Goal: Transaction & Acquisition: Purchase product/service

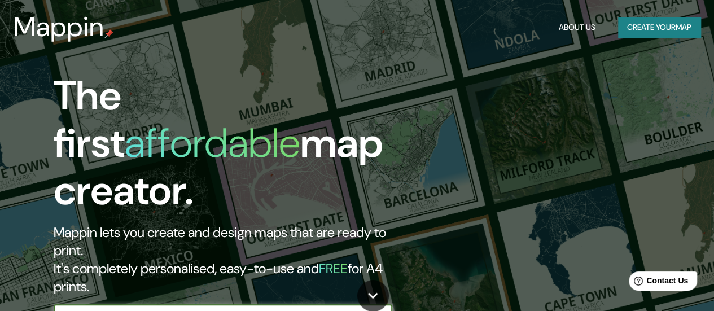
click at [239, 309] on input "text" at bounding box center [212, 315] width 316 height 13
type input "[GEOGRAPHIC_DATA]"
click at [385, 309] on icon "button" at bounding box center [381, 316] width 14 height 14
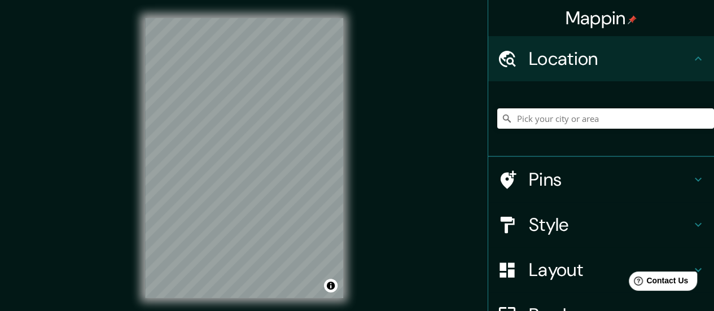
click at [409, 171] on div "Mappin Location Pins Style Layout Border Choose a border. Hint : you can make l…" at bounding box center [357, 167] width 714 height 334
click at [446, 157] on div "Mappin Location Pins Style Layout Border Choose a border. Hint : you can make l…" at bounding box center [357, 167] width 714 height 334
click at [15, 140] on div "Mappin Location Pins Style Layout Border Choose a border. Hint : you can make l…" at bounding box center [357, 167] width 714 height 334
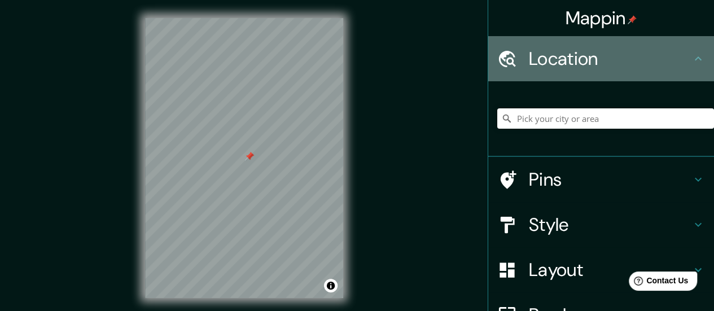
click at [513, 74] on div "Location" at bounding box center [601, 58] width 226 height 45
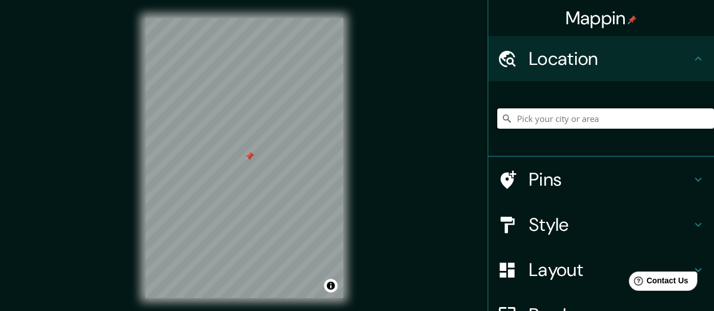
click at [560, 115] on input "Pick your city or area" at bounding box center [605, 118] width 217 height 20
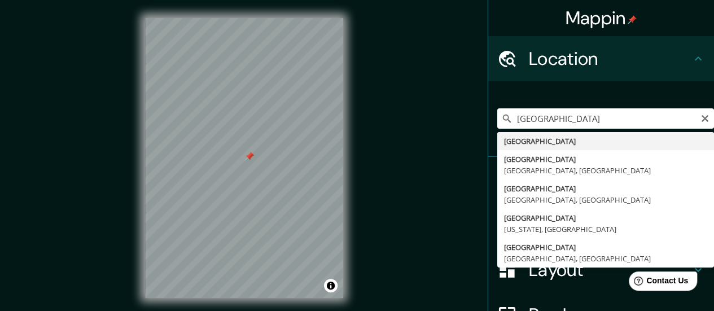
type input "[GEOGRAPHIC_DATA]"
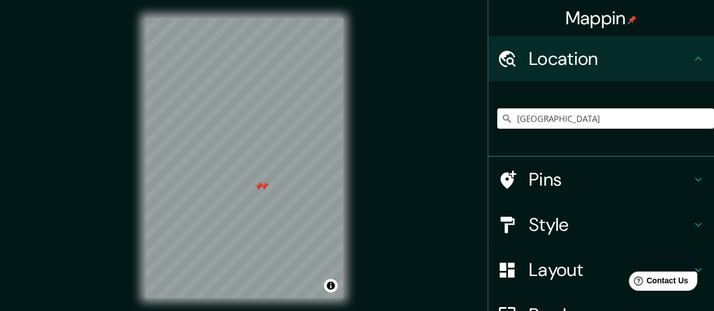
click at [259, 190] on div at bounding box center [263, 186] width 9 height 9
click at [256, 186] on div at bounding box center [258, 186] width 9 height 9
click at [258, 183] on div at bounding box center [258, 186] width 9 height 9
click at [319, 140] on div at bounding box center [315, 135] width 9 height 9
click at [245, 155] on div at bounding box center [244, 152] width 9 height 9
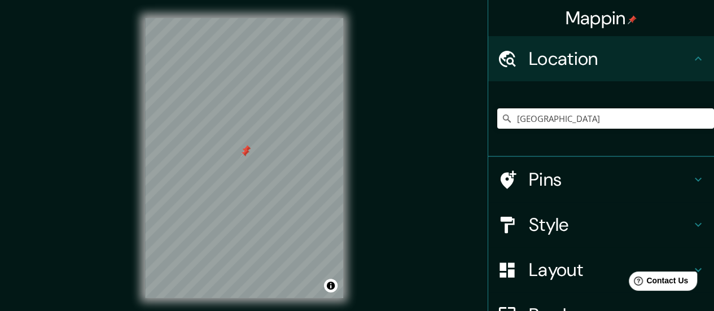
click at [244, 149] on div at bounding box center [244, 152] width 9 height 9
click at [244, 145] on div at bounding box center [245, 149] width 9 height 9
click at [359, 232] on div "© Mapbox © OpenStreetMap Improve this map" at bounding box center [244, 158] width 234 height 316
click at [312, 188] on div at bounding box center [312, 186] width 9 height 9
click at [369, 257] on div "Mappin Location [GEOGRAPHIC_DATA] Pins Style Layout Border Choose a border. Hin…" at bounding box center [357, 167] width 714 height 334
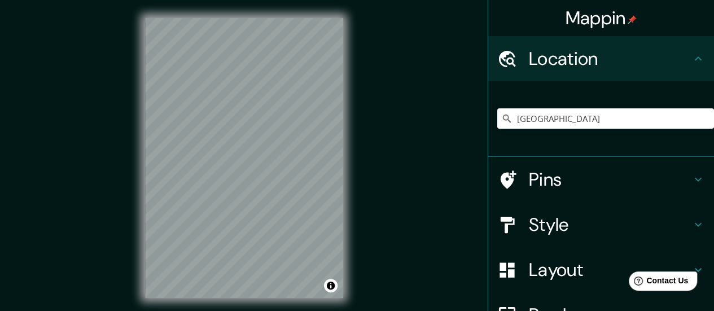
click at [356, 283] on div "© Mapbox © OpenStreetMap Improve this map" at bounding box center [244, 158] width 234 height 316
click at [399, 176] on div "Mappin Location [GEOGRAPHIC_DATA] Pins Style Layout Border Choose a border. Hin…" at bounding box center [357, 167] width 714 height 334
click at [127, 254] on div "© Mapbox © OpenStreetMap Improve this map" at bounding box center [244, 158] width 234 height 316
click at [130, 201] on div "© Mapbox © OpenStreetMap Improve this map" at bounding box center [244, 158] width 234 height 316
click at [556, 223] on h4 "Style" at bounding box center [609, 224] width 162 height 23
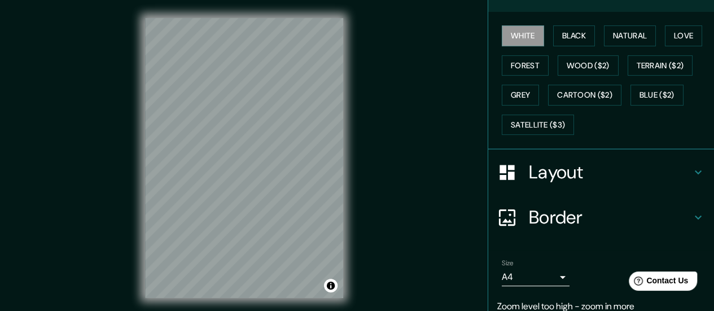
scroll to position [204, 0]
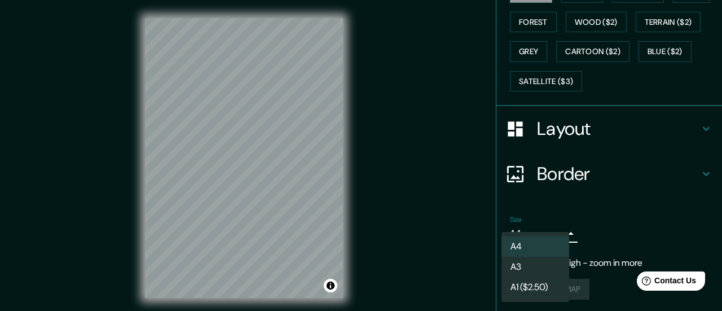
click at [530, 235] on body "Mappin Location [GEOGRAPHIC_DATA] Pins Style White Black Natural Love Forest Wo…" at bounding box center [361, 155] width 722 height 311
click at [531, 267] on li "A3" at bounding box center [535, 267] width 68 height 20
type input "a4"
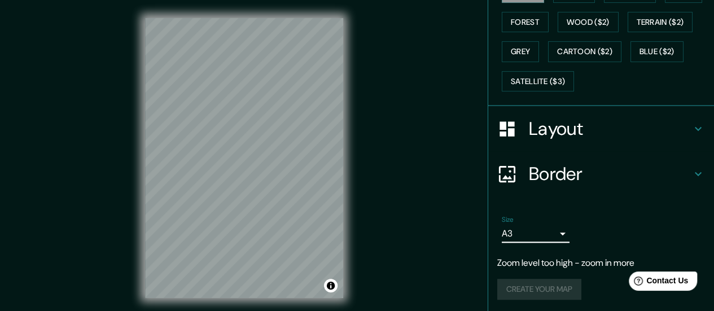
click at [527, 158] on div "Border" at bounding box center [601, 173] width 226 height 45
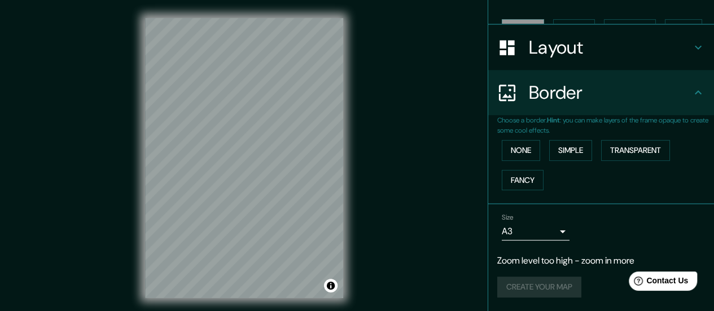
scroll to position [147, 0]
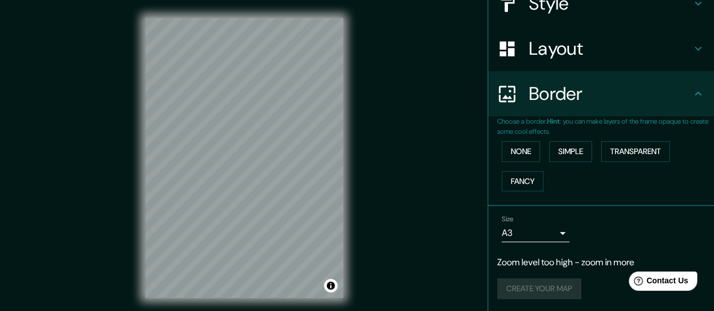
click at [557, 58] on h4 "Layout" at bounding box center [609, 48] width 162 height 23
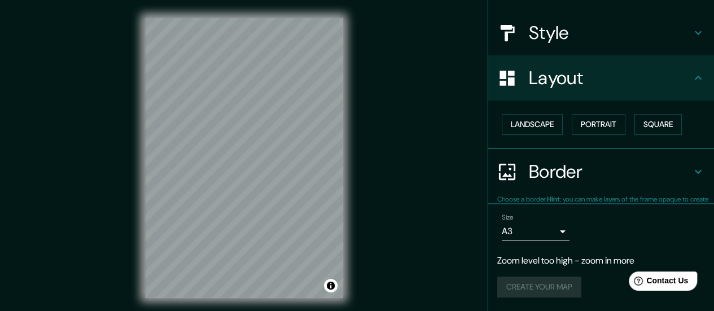
scroll to position [116, 0]
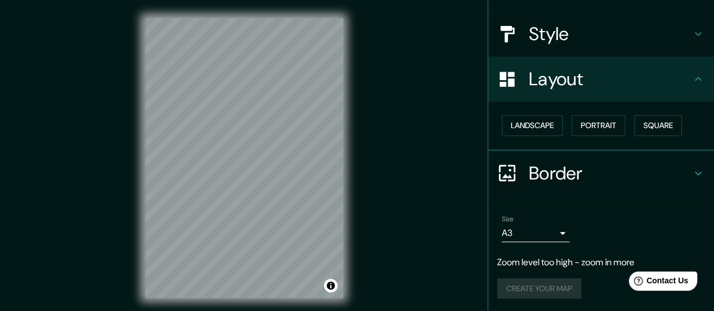
click at [545, 30] on h4 "Style" at bounding box center [609, 34] width 162 height 23
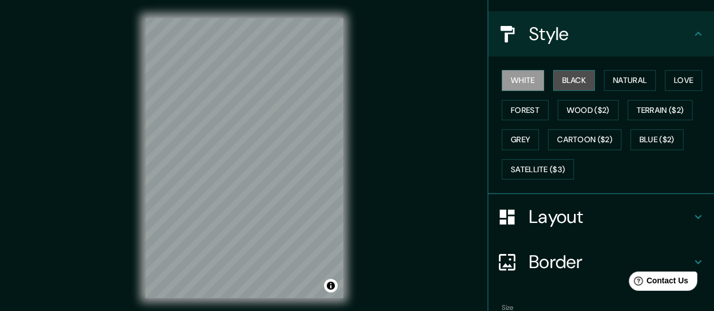
click at [567, 83] on button "Black" at bounding box center [574, 80] width 42 height 21
